Goal: Transaction & Acquisition: Purchase product/service

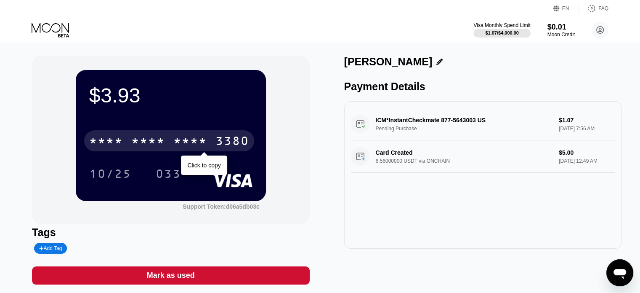
click at [157, 146] on div "* * * *" at bounding box center [148, 141] width 34 height 13
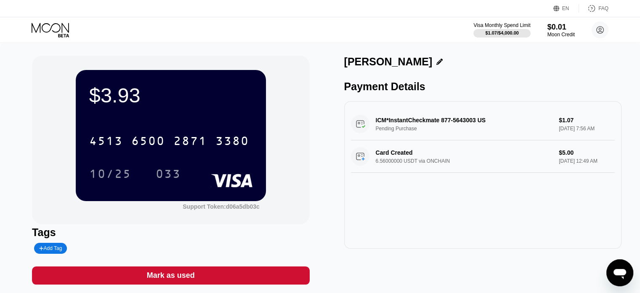
click at [436, 62] on icon at bounding box center [439, 62] width 6 height 6
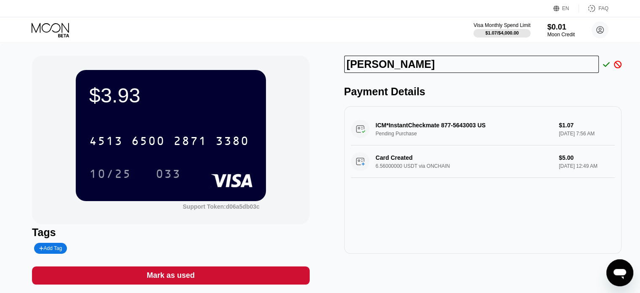
drag, startPoint x: 420, startPoint y: 59, endPoint x: 315, endPoint y: 66, distance: 105.5
click at [319, 65] on div "$3.93 4513 6500 2871 3380 10/25 033 Support Token: d06a5db03c Tags Add Tag Mark…" at bounding box center [320, 170] width 576 height 229
paste input "Devon L Hall"
click at [385, 65] on input "Devon L Hall" at bounding box center [471, 64] width 255 height 17
type input "Devon Hall"
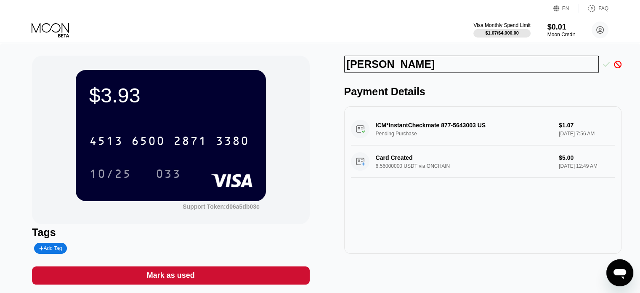
click at [607, 67] on icon at bounding box center [606, 65] width 7 height 8
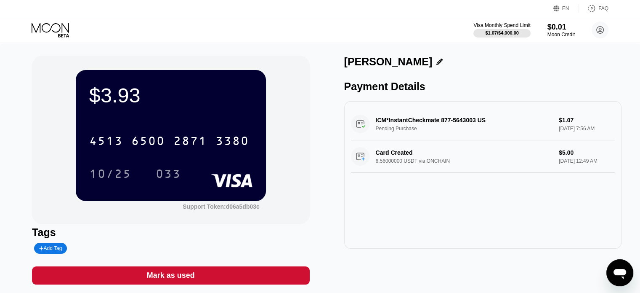
click at [401, 66] on div "Devon Hall" at bounding box center [482, 62] width 277 height 12
click at [436, 62] on icon at bounding box center [439, 62] width 6 height 6
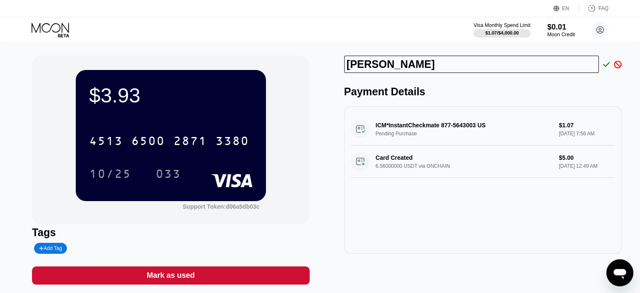
drag, startPoint x: 381, startPoint y: 65, endPoint x: 343, endPoint y: 67, distance: 37.5
click at [343, 67] on div "$3.93 4513 6500 2871 3380 10/25 033 Support Token: d06a5db03c Tags Add Tag Mark…" at bounding box center [320, 170] width 576 height 229
type input "[PERSON_NAME]"
click at [604, 64] on icon at bounding box center [606, 65] width 7 height 8
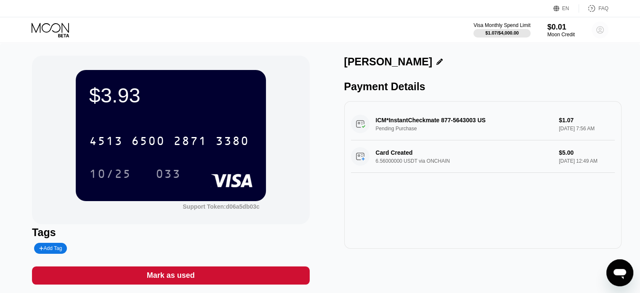
click at [606, 29] on circle at bounding box center [600, 29] width 17 height 17
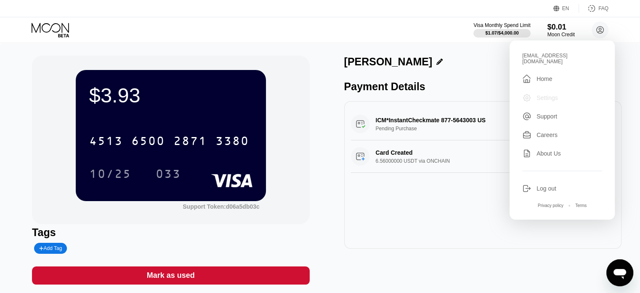
click at [546, 96] on div "Settings" at bounding box center [562, 97] width 80 height 9
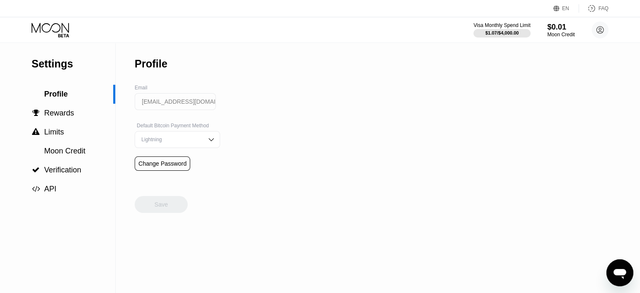
click at [207, 142] on img at bounding box center [211, 139] width 8 height 8
click at [251, 151] on div "Settings  Profile  Rewards  Limits  Moon Credit  Verification  API Profil…" at bounding box center [320, 168] width 640 height 250
click at [207, 139] on img at bounding box center [211, 139] width 8 height 8
click at [78, 120] on div " Rewards" at bounding box center [57, 113] width 115 height 19
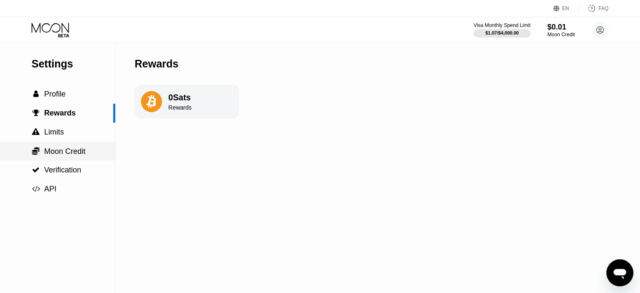
click at [71, 153] on span "Moon Credit" at bounding box center [64, 151] width 41 height 8
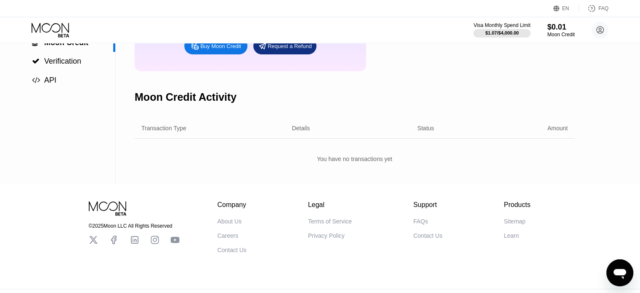
scroll to position [2, 0]
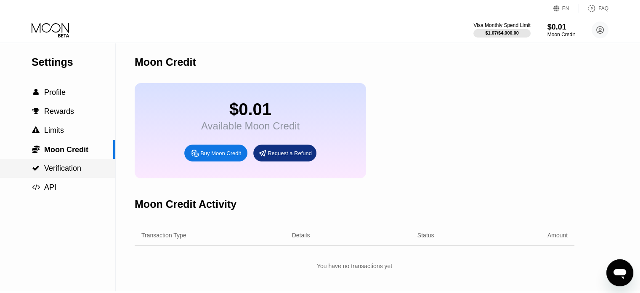
click at [76, 172] on span "Verification" at bounding box center [62, 168] width 37 height 8
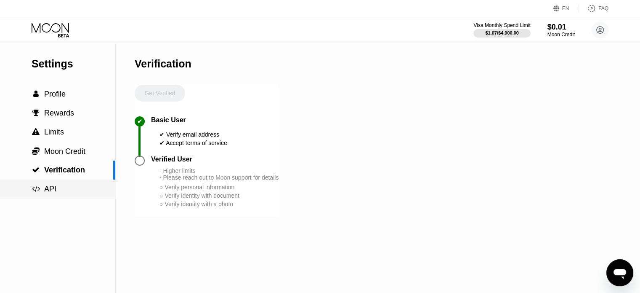
click at [69, 186] on div " API" at bounding box center [57, 188] width 115 height 9
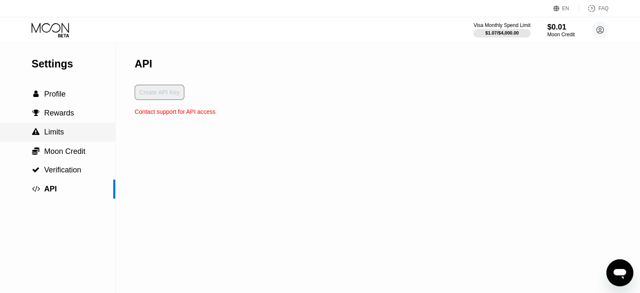
click at [57, 132] on span "Limits" at bounding box center [54, 132] width 20 height 8
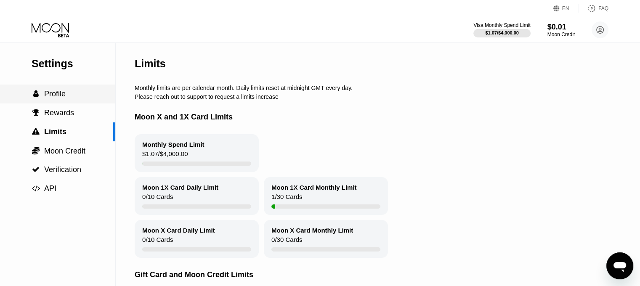
click at [64, 96] on span "Profile" at bounding box center [54, 94] width 21 height 8
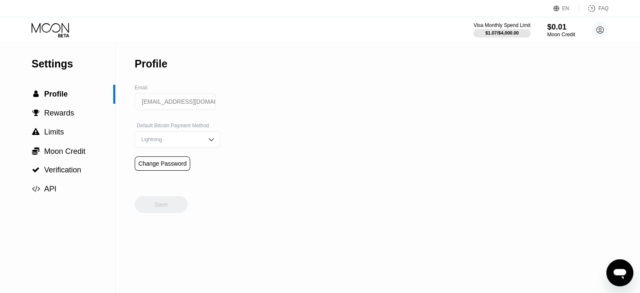
click at [562, 32] on div "Moon Credit" at bounding box center [561, 35] width 28 height 6
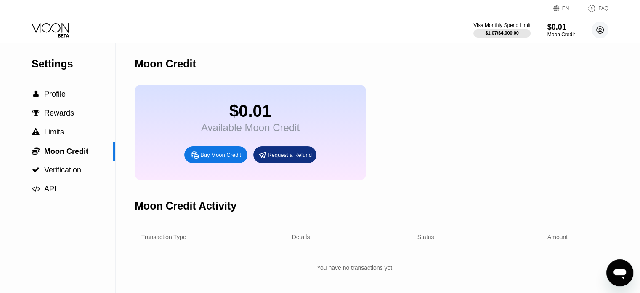
click at [598, 28] on circle at bounding box center [600, 29] width 17 height 17
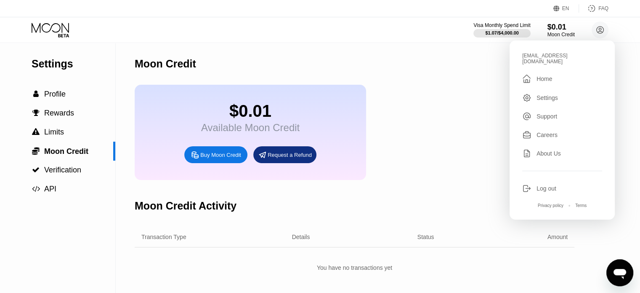
click at [548, 84] on div "10neutral@powerscrews.com  Home Settings Support Careers About Us Log out Priv…" at bounding box center [562, 129] width 105 height 179
click at [548, 75] on div "Home" at bounding box center [545, 78] width 16 height 7
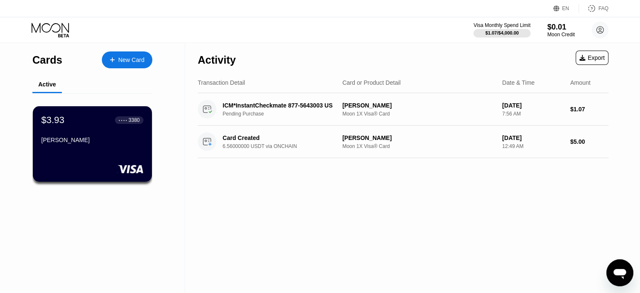
click at [113, 63] on div "New Card" at bounding box center [127, 59] width 51 height 17
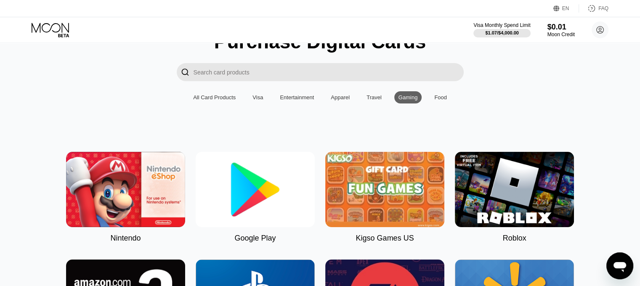
click at [432, 99] on div "Food" at bounding box center [440, 97] width 21 height 12
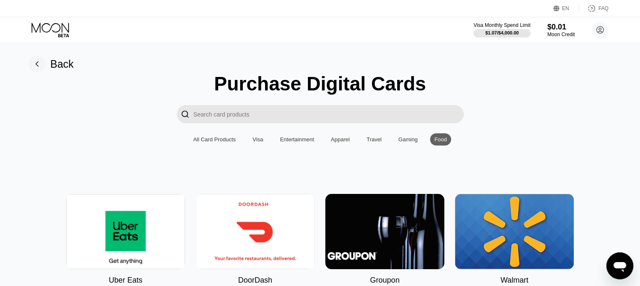
click at [298, 117] on input "Search card products" at bounding box center [329, 114] width 270 height 18
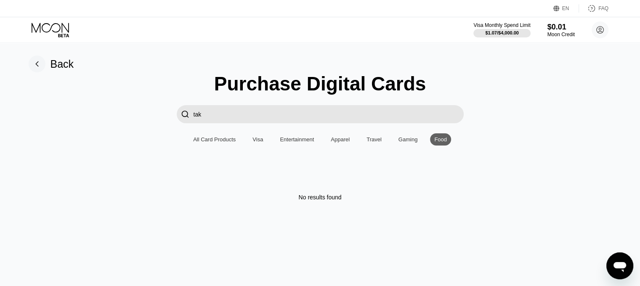
click at [224, 154] on div "Purchase Digital Cards  tak All Card Products Visa Entertainment Apparel Trave…" at bounding box center [320, 136] width 621 height 128
click at [224, 143] on div "All Card Products" at bounding box center [214, 139] width 43 height 6
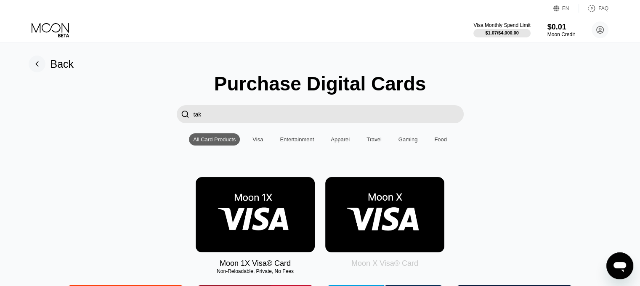
click at [235, 116] on input "tak" at bounding box center [329, 114] width 270 height 18
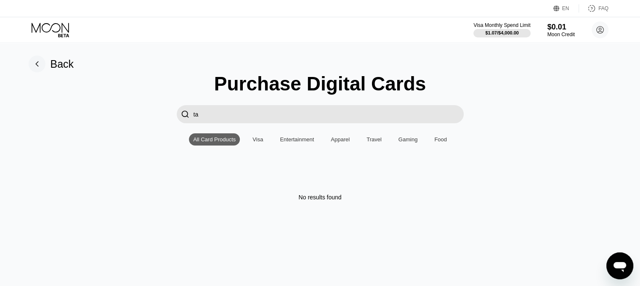
type input "t"
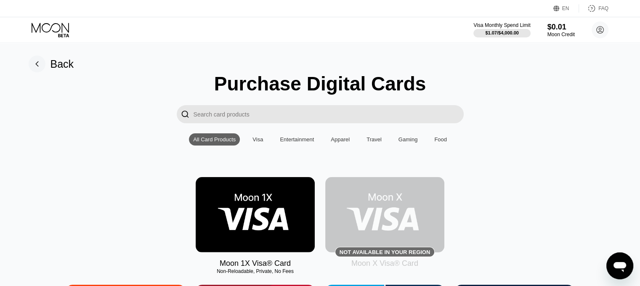
click at [261, 146] on div "Visa" at bounding box center [257, 139] width 19 height 12
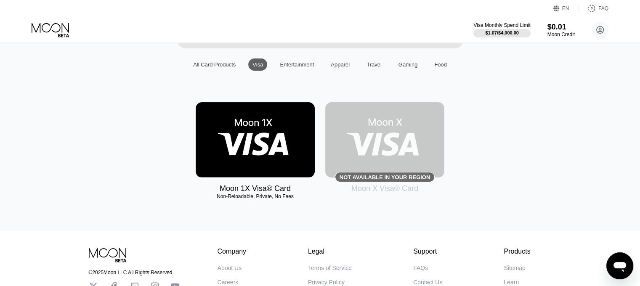
scroll to position [42, 0]
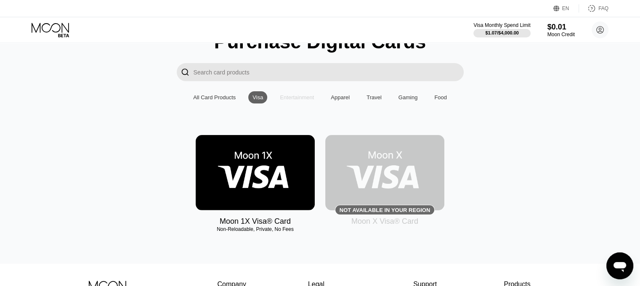
click at [285, 98] on div "Entertainment" at bounding box center [297, 97] width 34 height 6
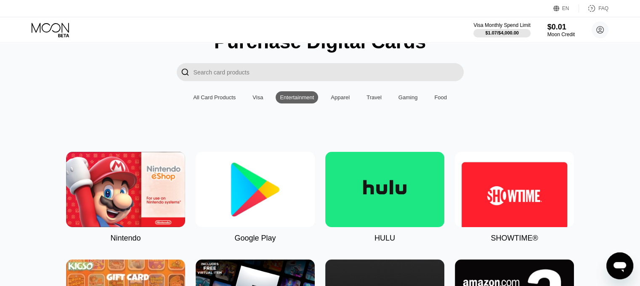
click at [234, 216] on img at bounding box center [255, 189] width 119 height 75
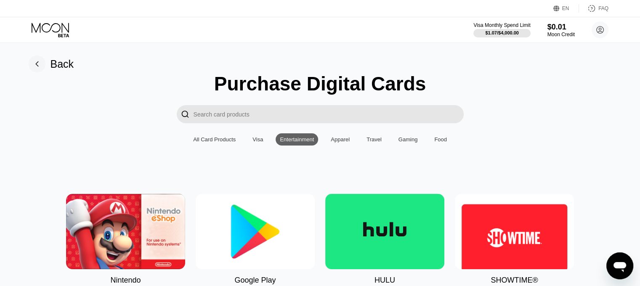
type input "0"
click at [282, 123] on input "Search card products" at bounding box center [329, 114] width 270 height 18
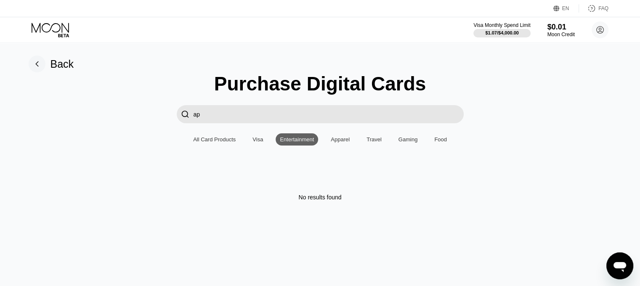
type input "a"
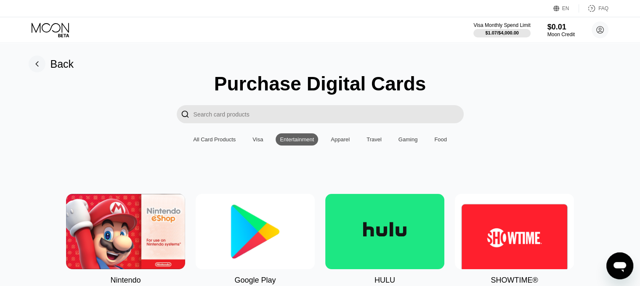
click at [332, 146] on div "Apparel" at bounding box center [340, 139] width 27 height 12
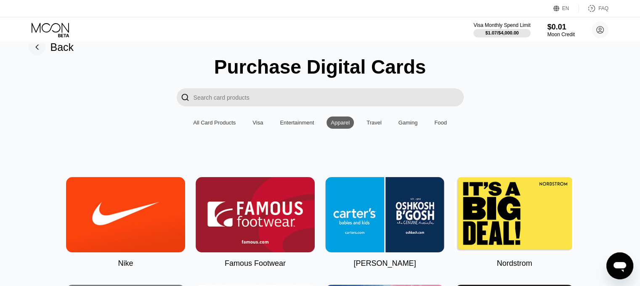
scroll to position [14, 0]
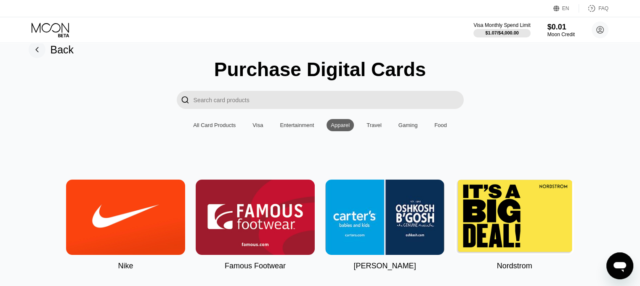
click at [372, 128] on div "Travel" at bounding box center [374, 125] width 15 height 6
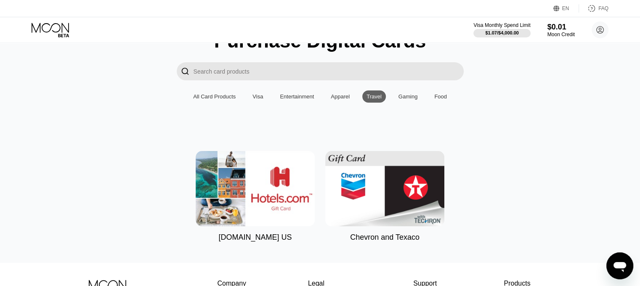
scroll to position [56, 0]
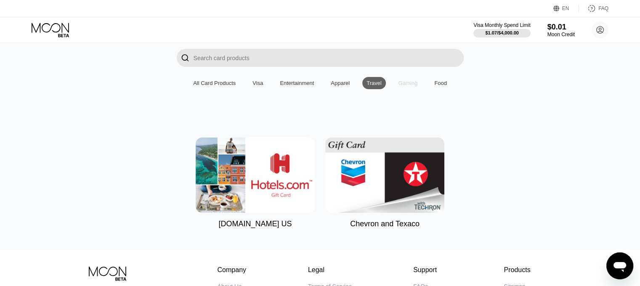
click at [399, 86] on div "Gaming" at bounding box center [408, 83] width 19 height 6
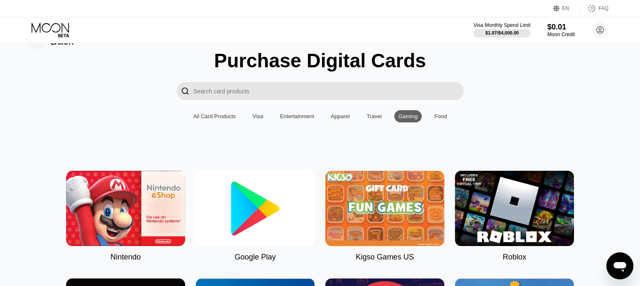
scroll to position [14, 0]
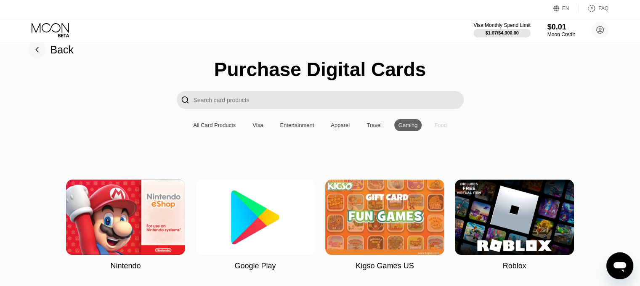
click at [436, 124] on div "Food" at bounding box center [440, 125] width 13 height 6
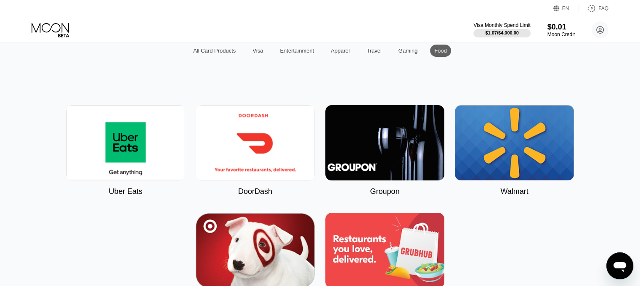
scroll to position [56, 0]
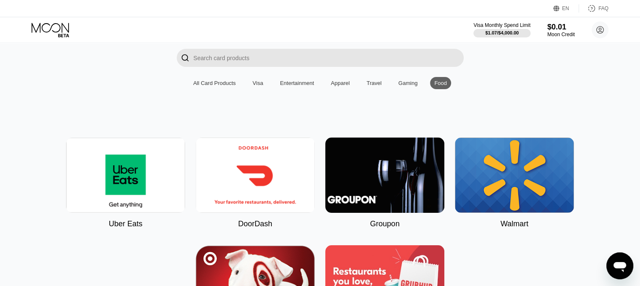
click at [199, 80] on div "All Card Products" at bounding box center [214, 83] width 51 height 12
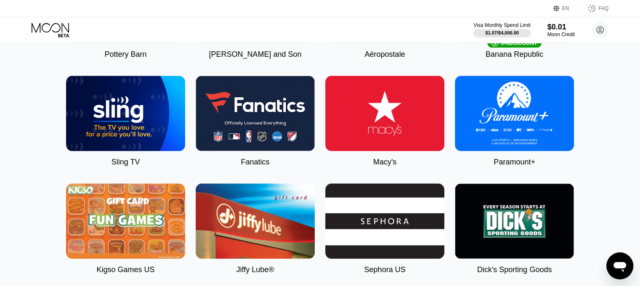
scroll to position [856, 0]
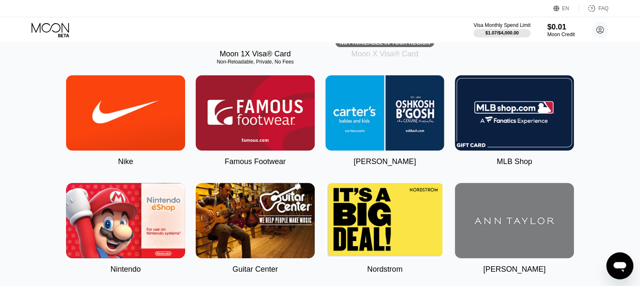
scroll to position [126, 0]
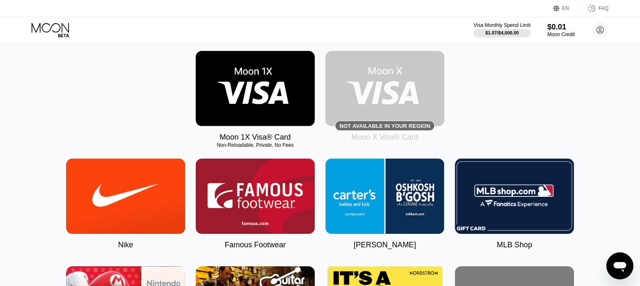
click at [387, 111] on img at bounding box center [384, 88] width 119 height 75
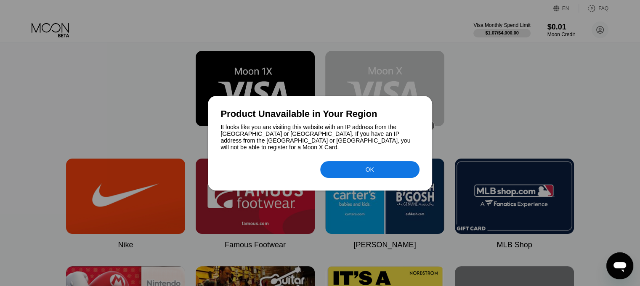
scroll to position [168, 0]
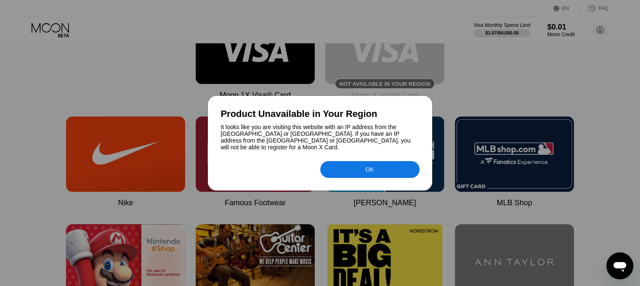
click at [476, 91] on div at bounding box center [320, 143] width 640 height 286
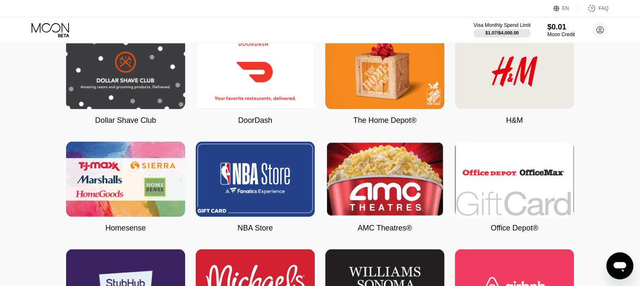
scroll to position [1684, 0]
